Goal: Task Accomplishment & Management: Complete application form

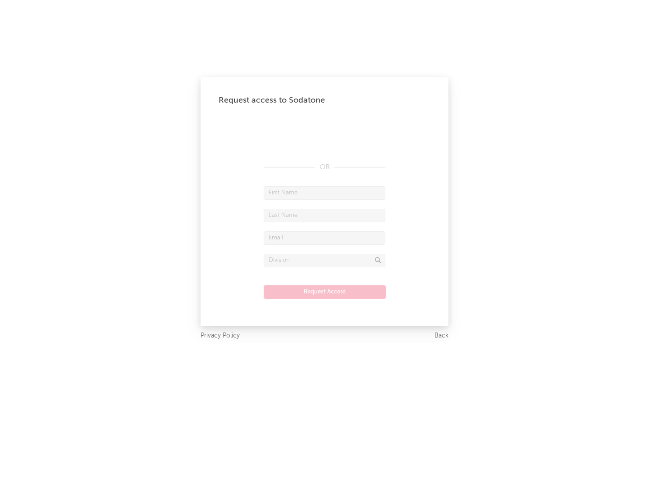
click at [324, 193] on input "text" at bounding box center [324, 193] width 122 height 14
type input "[PERSON_NAME]"
click at [324, 215] on input "text" at bounding box center [324, 216] width 122 height 14
type input "[PERSON_NAME]"
click at [324, 238] on input "text" at bounding box center [324, 239] width 122 height 14
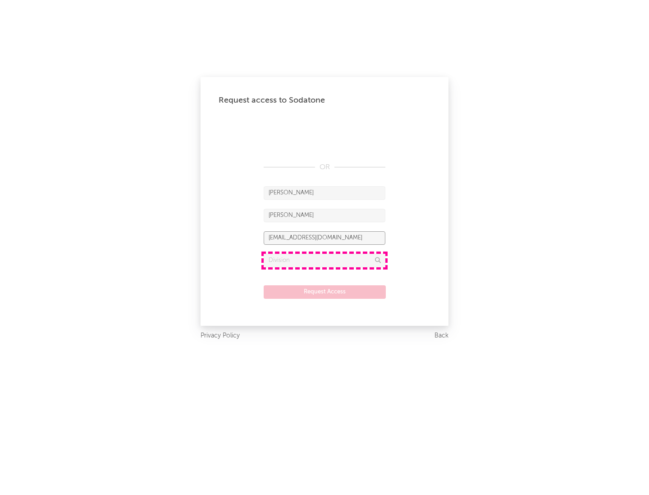
type input "[EMAIL_ADDRESS][DOMAIN_NAME]"
click at [324, 260] on input "text" at bounding box center [324, 261] width 122 height 14
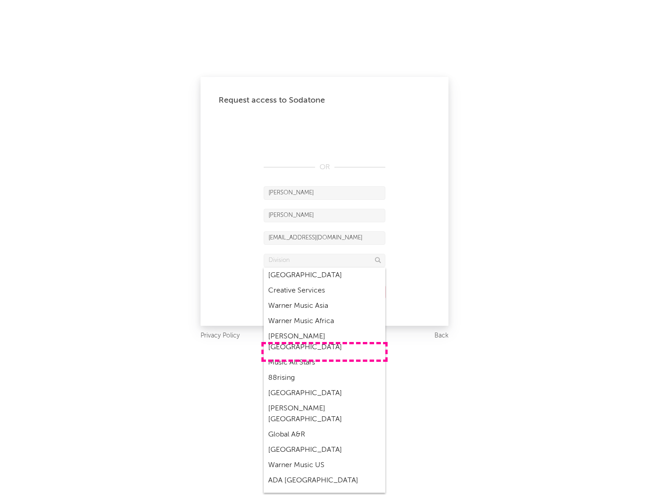
click at [324, 355] on div "Music All Stars" at bounding box center [324, 362] width 122 height 15
type input "Music All Stars"
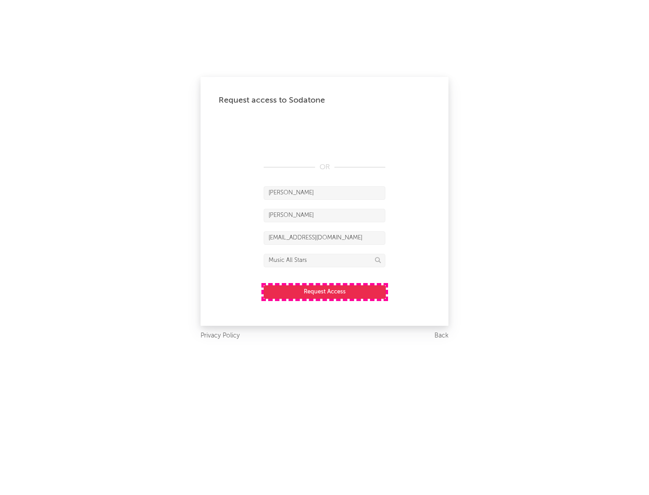
click at [324, 292] on button "Request Access" at bounding box center [324, 293] width 122 height 14
